Goal: Task Accomplishment & Management: Manage account settings

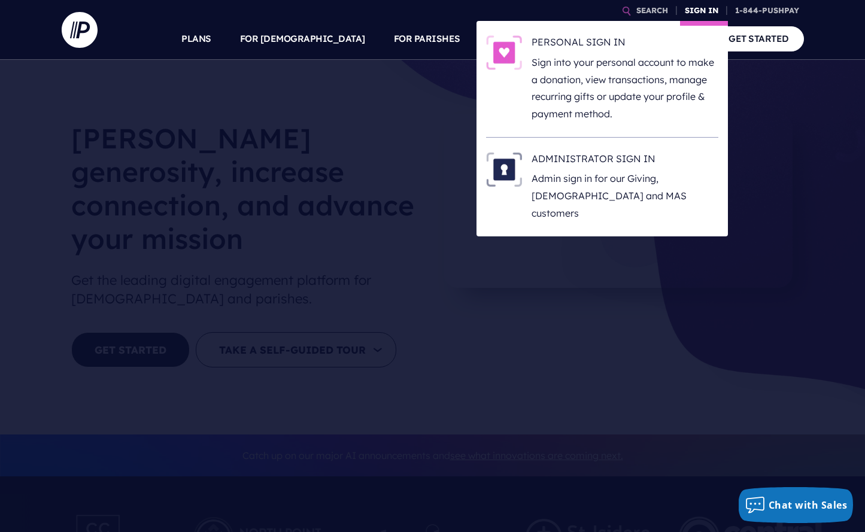
click at [703, 7] on link "SIGN IN" at bounding box center [701, 10] width 43 height 21
click at [557, 63] on p "Sign into your personal account to make a donation, view transactions, manage r…" at bounding box center [625, 88] width 187 height 69
click at [703, 10] on link "SIGN IN" at bounding box center [701, 10] width 43 height 21
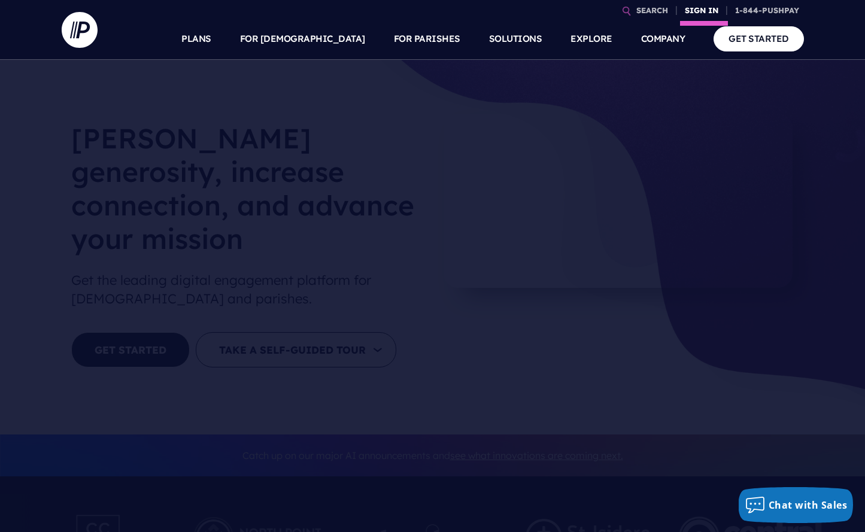
click at [703, 10] on link "SIGN IN" at bounding box center [701, 10] width 43 height 21
